Goal: Browse casually

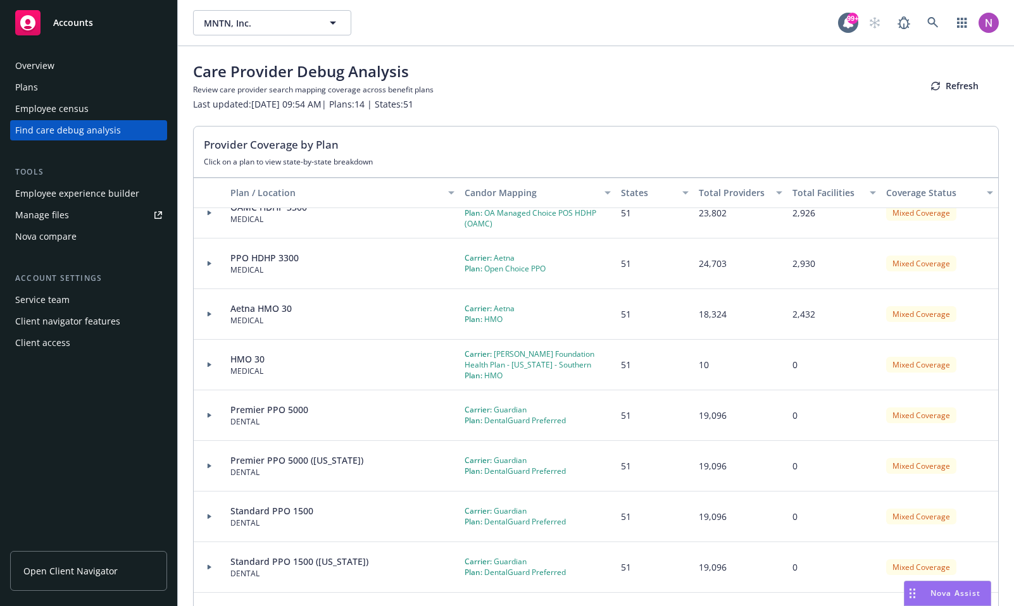
scroll to position [53, 0]
